Goal: Information Seeking & Learning: Learn about a topic

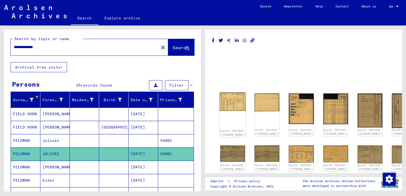
scroll to position [27, 0]
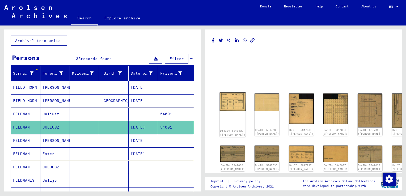
click at [235, 104] on img at bounding box center [233, 102] width 26 height 19
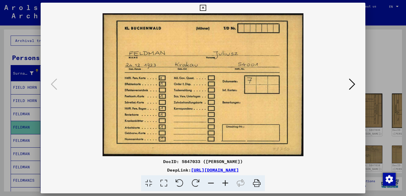
click at [239, 171] on link "[URL][DOMAIN_NAME]" at bounding box center [215, 170] width 48 height 5
click at [257, 184] on icon at bounding box center [257, 184] width 16 height 16
click at [372, 54] on div at bounding box center [203, 98] width 406 height 196
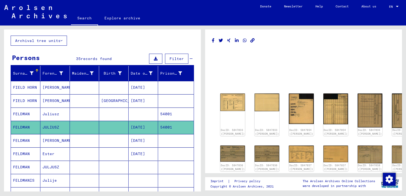
drag, startPoint x: 232, startPoint y: 112, endPoint x: 225, endPoint y: 74, distance: 38.1
click at [225, 74] on mat-grid-list at bounding box center [304, 80] width 184 height 24
click at [231, 107] on div "DocID: 5847033 ([PERSON_NAME])" at bounding box center [233, 115] width 26 height 45
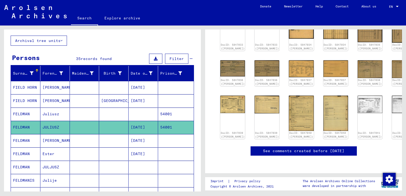
scroll to position [96, 0]
click at [269, 148] on link "See comments created before [DATE]" at bounding box center [303, 151] width 81 height 6
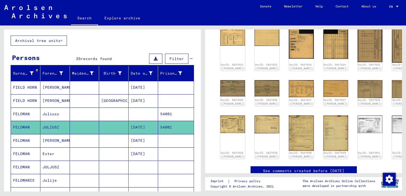
scroll to position [16, 0]
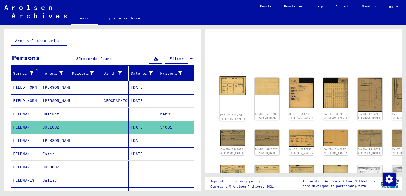
click at [227, 82] on img at bounding box center [233, 86] width 26 height 19
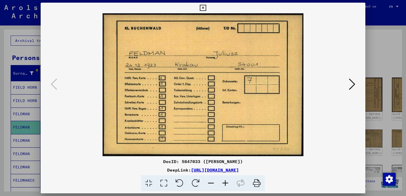
click at [258, 184] on icon at bounding box center [257, 184] width 16 height 16
click at [146, 184] on icon at bounding box center [148, 184] width 15 height 16
click at [162, 186] on icon at bounding box center [163, 184] width 15 height 16
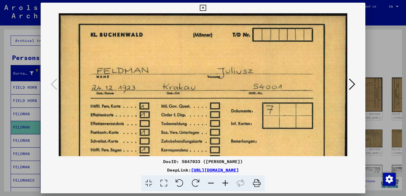
click at [149, 185] on icon at bounding box center [148, 184] width 15 height 16
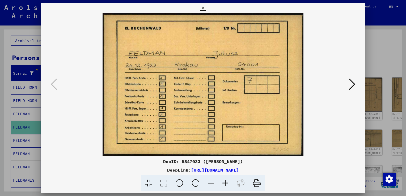
click at [257, 184] on icon at bounding box center [257, 184] width 16 height 16
click at [351, 85] on icon at bounding box center [352, 84] width 6 height 13
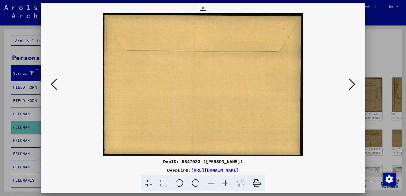
click at [257, 183] on icon at bounding box center [257, 184] width 16 height 16
click at [254, 74] on img at bounding box center [203, 84] width 289 height 143
click at [353, 84] on icon at bounding box center [352, 84] width 6 height 13
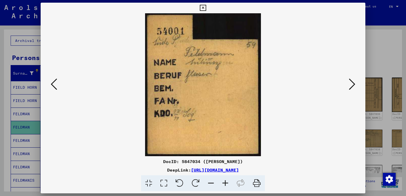
click at [257, 184] on icon at bounding box center [257, 184] width 16 height 16
click at [257, 95] on img at bounding box center [203, 84] width 289 height 143
click at [354, 85] on icon at bounding box center [352, 84] width 6 height 13
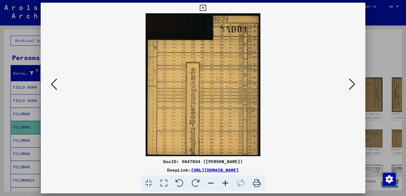
drag, startPoint x: 256, startPoint y: 185, endPoint x: 309, endPoint y: 148, distance: 64.4
click at [256, 185] on icon at bounding box center [257, 184] width 16 height 16
click at [224, 95] on img at bounding box center [203, 84] width 289 height 143
click at [351, 89] on icon at bounding box center [352, 84] width 6 height 13
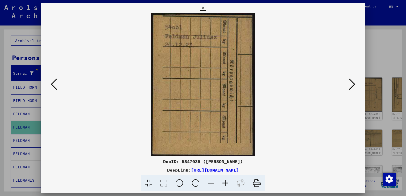
drag, startPoint x: 208, startPoint y: 120, endPoint x: 179, endPoint y: 100, distance: 34.8
click at [179, 100] on img at bounding box center [203, 84] width 289 height 143
click at [257, 185] on icon at bounding box center [257, 184] width 16 height 16
drag, startPoint x: 194, startPoint y: 107, endPoint x: 198, endPoint y: 107, distance: 3.5
click at [195, 107] on img at bounding box center [203, 84] width 289 height 143
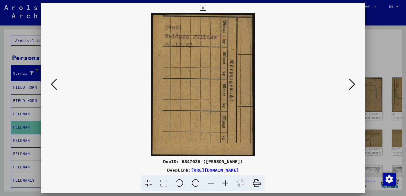
click at [351, 85] on icon at bounding box center [352, 84] width 6 height 13
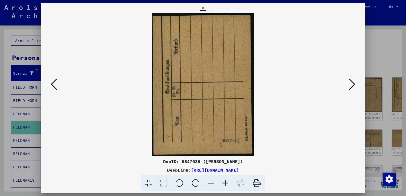
drag, startPoint x: 180, startPoint y: 104, endPoint x: 196, endPoint y: 186, distance: 83.5
click at [196, 186] on icon at bounding box center [196, 184] width 16 height 16
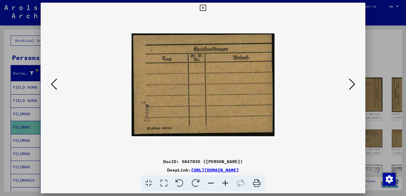
click at [196, 186] on icon at bounding box center [196, 184] width 16 height 16
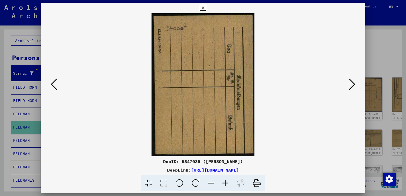
click at [181, 185] on icon at bounding box center [180, 184] width 16 height 16
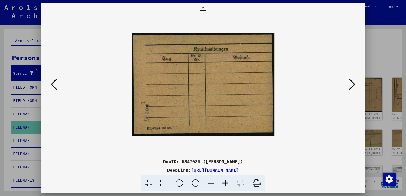
click at [194, 184] on icon at bounding box center [196, 184] width 16 height 16
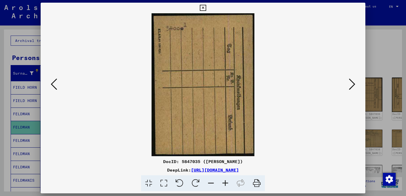
click at [258, 181] on icon at bounding box center [257, 184] width 16 height 16
click at [255, 81] on img at bounding box center [203, 84] width 289 height 143
click at [353, 86] on icon at bounding box center [352, 84] width 6 height 13
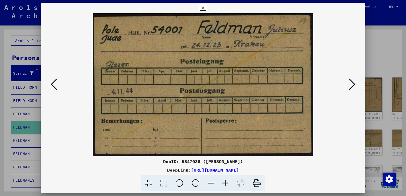
click at [255, 184] on icon at bounding box center [257, 184] width 16 height 16
click at [240, 82] on img at bounding box center [203, 84] width 289 height 143
click at [351, 86] on icon at bounding box center [352, 84] width 6 height 13
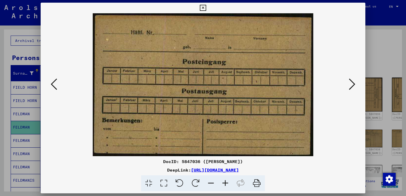
click at [260, 182] on icon at bounding box center [257, 184] width 16 height 16
drag, startPoint x: 258, startPoint y: 89, endPoint x: 272, endPoint y: 89, distance: 14.4
click at [257, 88] on img at bounding box center [203, 84] width 289 height 143
click at [349, 86] on icon at bounding box center [352, 84] width 6 height 13
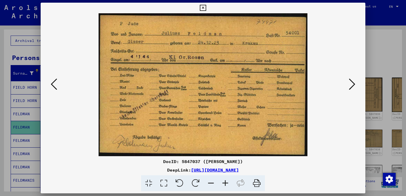
drag, startPoint x: 257, startPoint y: 185, endPoint x: 293, endPoint y: 147, distance: 52.3
click at [257, 185] on icon at bounding box center [257, 184] width 16 height 16
click at [230, 87] on img at bounding box center [203, 84] width 289 height 143
click at [351, 86] on icon at bounding box center [352, 84] width 6 height 13
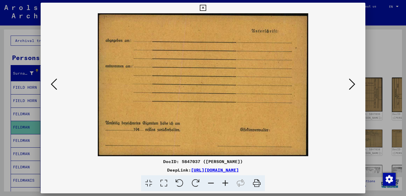
click at [256, 187] on icon at bounding box center [257, 184] width 16 height 16
click at [253, 86] on img at bounding box center [203, 84] width 289 height 143
click at [352, 85] on icon at bounding box center [352, 84] width 6 height 13
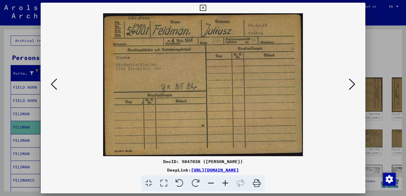
click at [257, 184] on icon at bounding box center [257, 184] width 16 height 16
click at [243, 83] on img at bounding box center [203, 84] width 289 height 143
click at [350, 85] on icon at bounding box center [352, 84] width 6 height 13
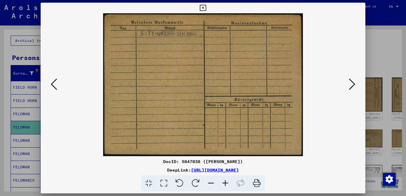
click at [259, 186] on icon at bounding box center [257, 184] width 16 height 16
click at [257, 83] on img at bounding box center [203, 84] width 289 height 143
click at [350, 85] on icon at bounding box center [352, 84] width 6 height 13
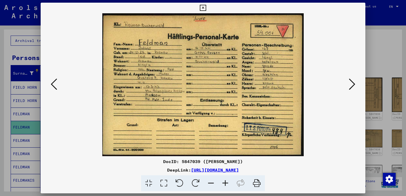
click at [256, 184] on icon at bounding box center [257, 184] width 16 height 16
click at [249, 95] on img at bounding box center [203, 84] width 289 height 143
click at [350, 89] on icon at bounding box center [352, 84] width 6 height 13
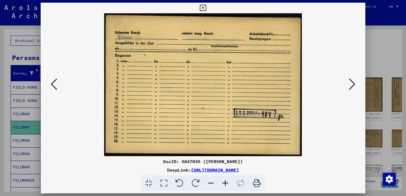
click at [258, 184] on icon at bounding box center [257, 184] width 16 height 16
drag, startPoint x: 218, startPoint y: 94, endPoint x: 234, endPoint y: 94, distance: 15.7
click at [218, 94] on img at bounding box center [203, 84] width 289 height 143
click at [348, 87] on button at bounding box center [353, 84] width 10 height 15
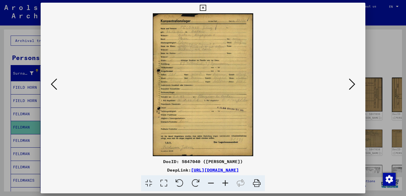
drag, startPoint x: 258, startPoint y: 184, endPoint x: 100, endPoint y: 126, distance: 168.1
click at [258, 184] on icon at bounding box center [257, 184] width 16 height 16
click at [259, 77] on img at bounding box center [203, 84] width 289 height 143
click at [349, 86] on button at bounding box center [353, 84] width 10 height 15
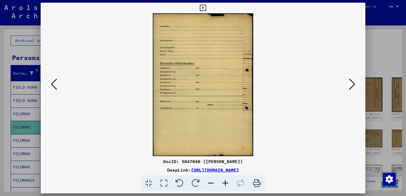
click at [254, 182] on icon at bounding box center [257, 184] width 16 height 16
click at [264, 77] on img at bounding box center [203, 84] width 289 height 143
click at [351, 87] on icon at bounding box center [352, 84] width 6 height 13
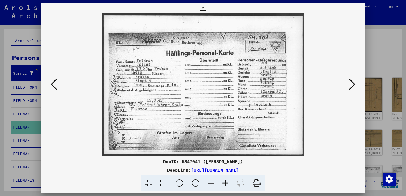
drag, startPoint x: 255, startPoint y: 182, endPoint x: 304, endPoint y: 148, distance: 60.5
click at [255, 182] on icon at bounding box center [257, 184] width 16 height 16
drag, startPoint x: 211, startPoint y: 76, endPoint x: 250, endPoint y: 76, distance: 39.4
click at [211, 76] on img at bounding box center [203, 84] width 289 height 143
click at [349, 88] on icon at bounding box center [352, 84] width 6 height 13
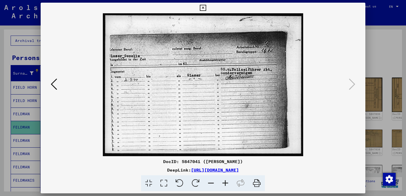
click at [259, 182] on icon at bounding box center [257, 184] width 16 height 16
